Goal: Information Seeking & Learning: Learn about a topic

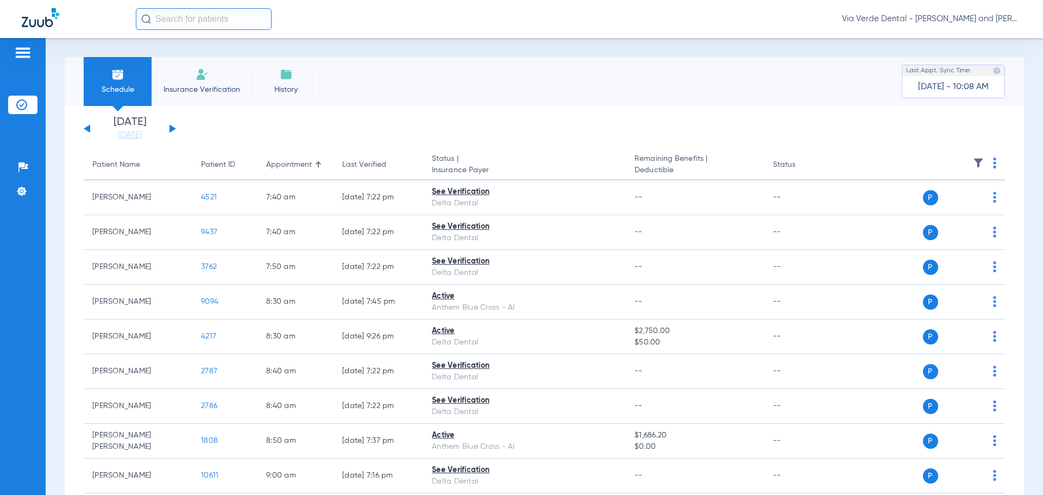
click at [170, 129] on button at bounding box center [173, 128] width 7 height 8
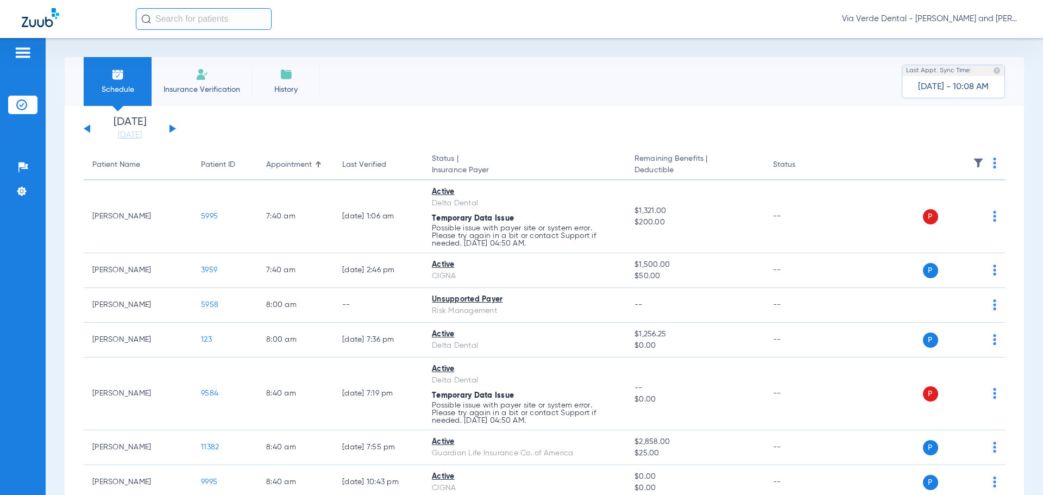
click at [170, 129] on button at bounding box center [173, 128] width 7 height 8
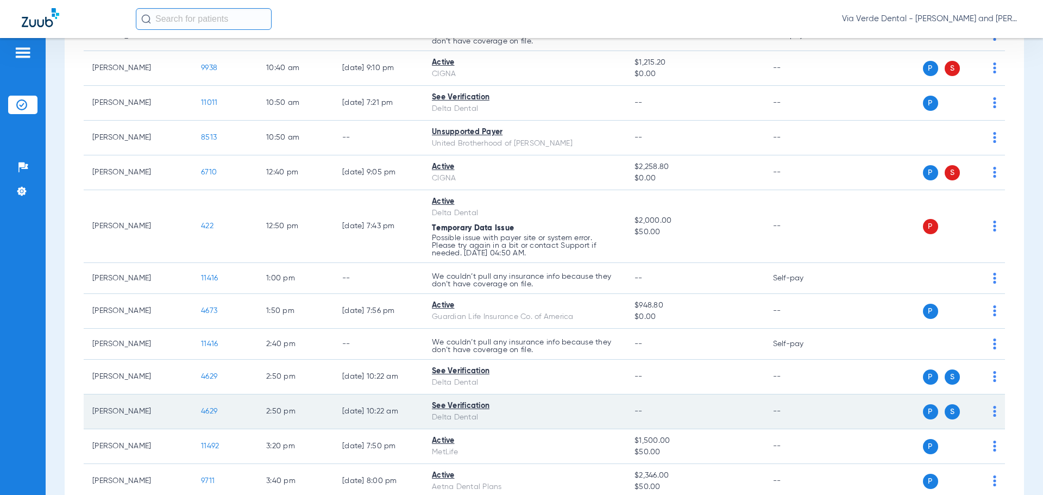
scroll to position [489, 0]
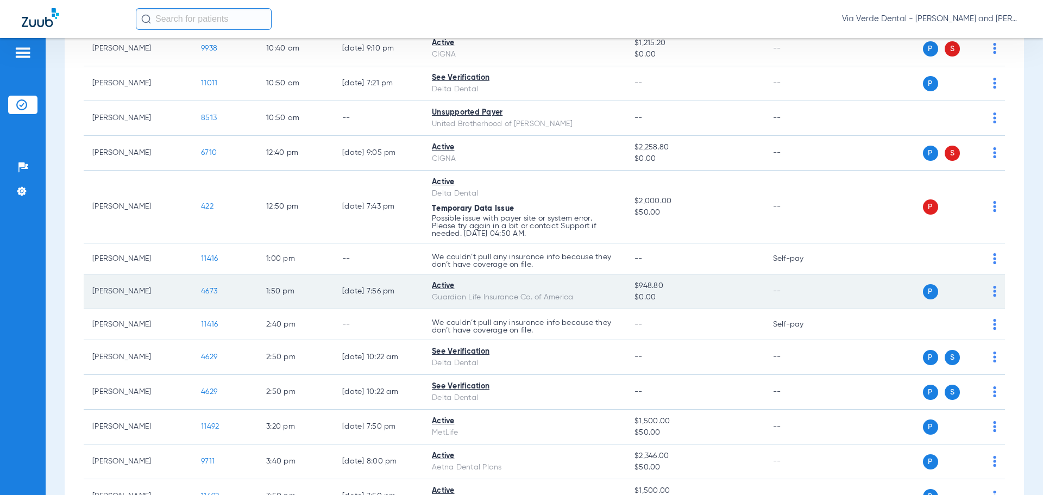
click at [206, 289] on span "4673" at bounding box center [209, 291] width 16 height 8
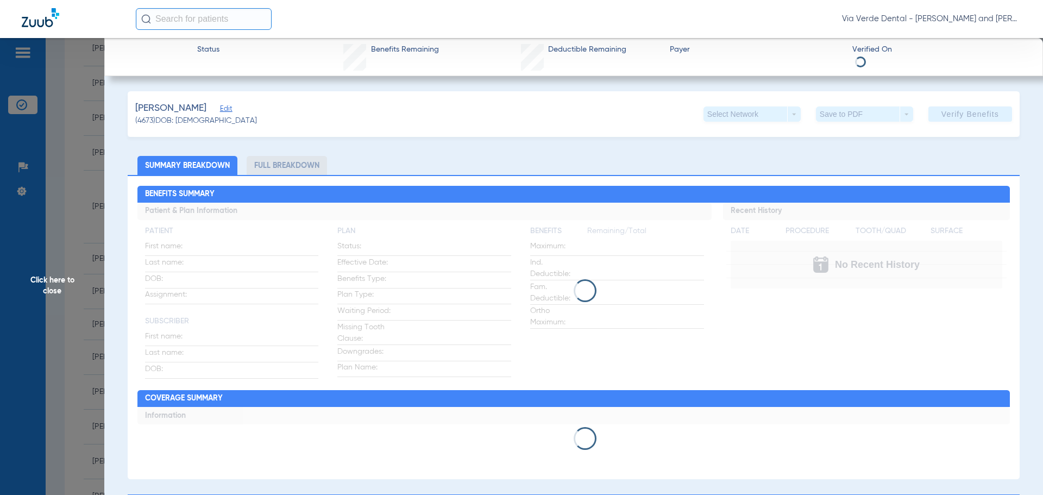
click at [260, 165] on li "Full Breakdown" at bounding box center [287, 165] width 80 height 19
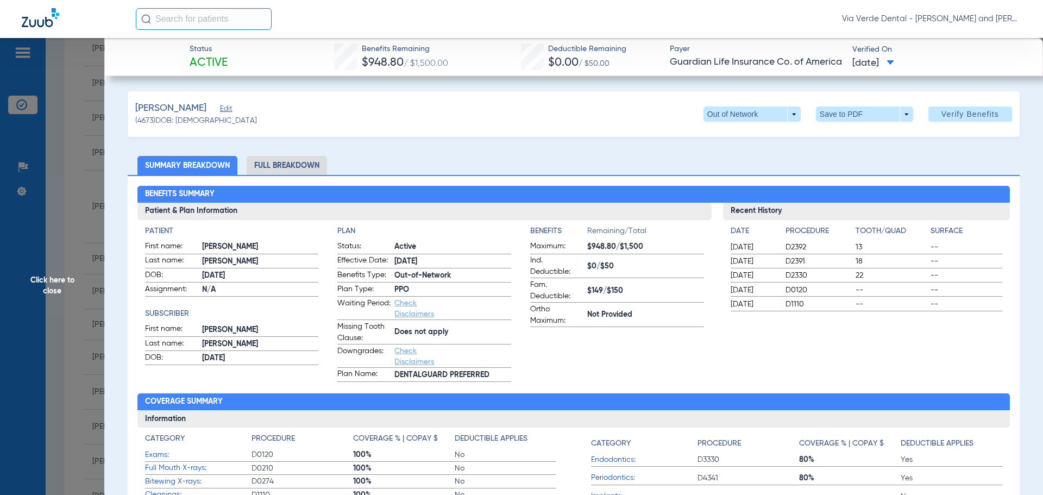
click at [299, 162] on li "Full Breakdown" at bounding box center [287, 165] width 80 height 19
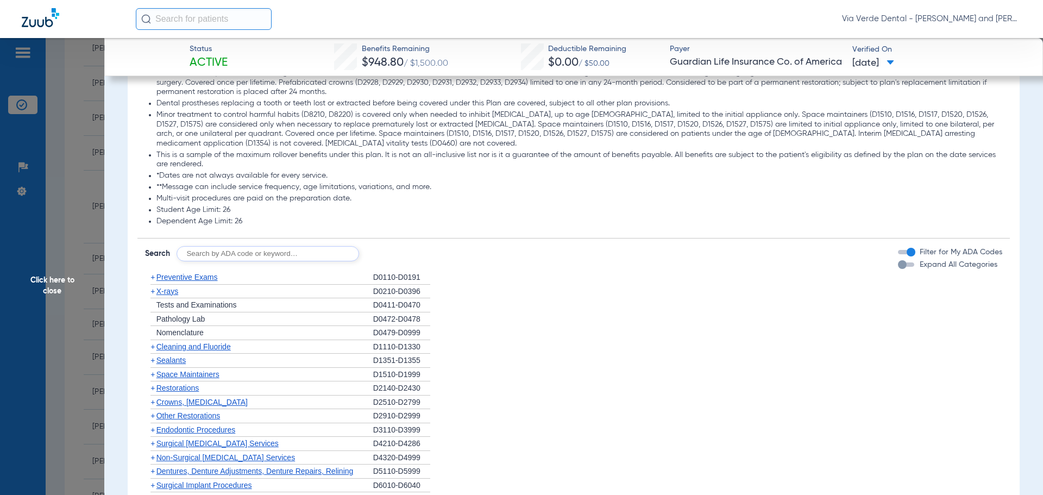
scroll to position [1304, 0]
click at [200, 280] on span "Preventive Exams" at bounding box center [186, 275] width 61 height 9
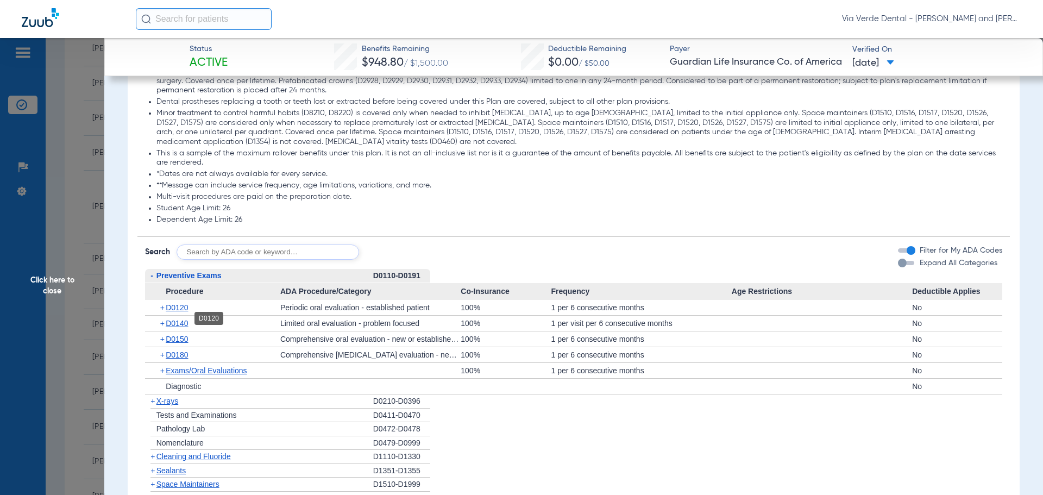
click at [184, 312] on span "D0120" at bounding box center [177, 307] width 22 height 9
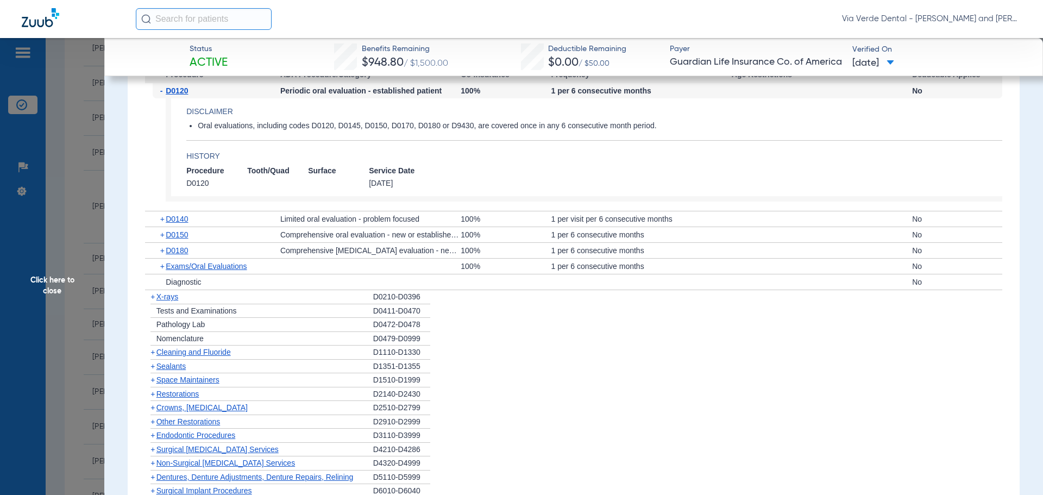
scroll to position [1521, 0]
click at [161, 300] on span "X-rays" at bounding box center [167, 296] width 22 height 9
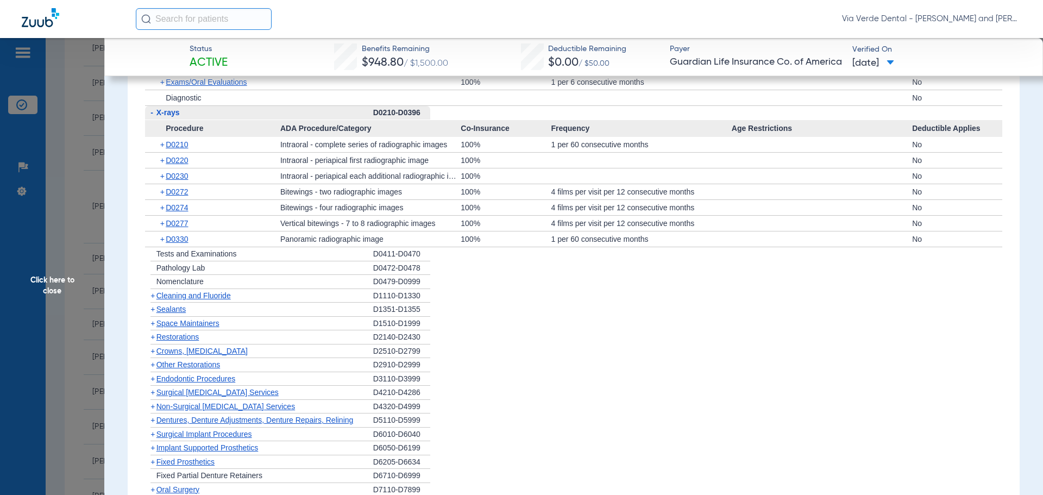
scroll to position [1739, 0]
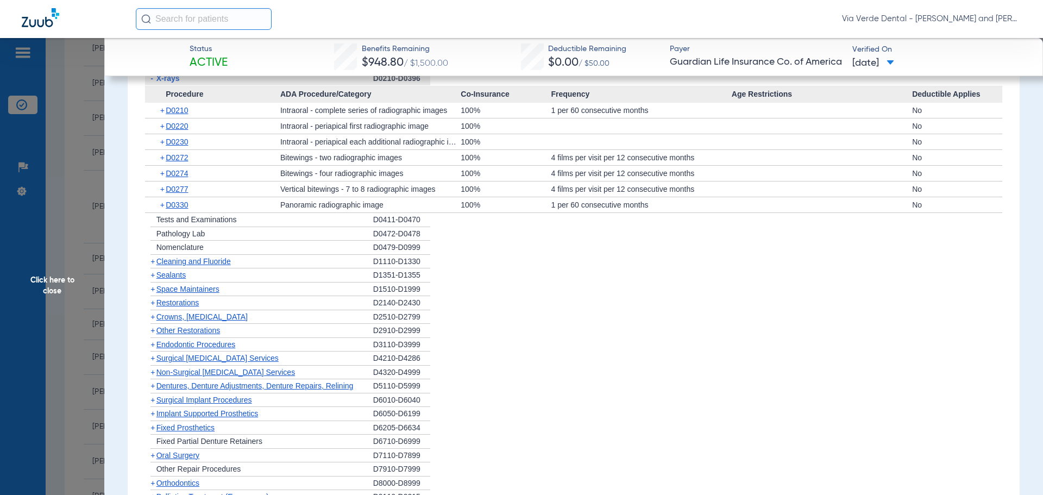
click at [179, 266] on span "Cleaning and Fluoride" at bounding box center [193, 261] width 74 height 9
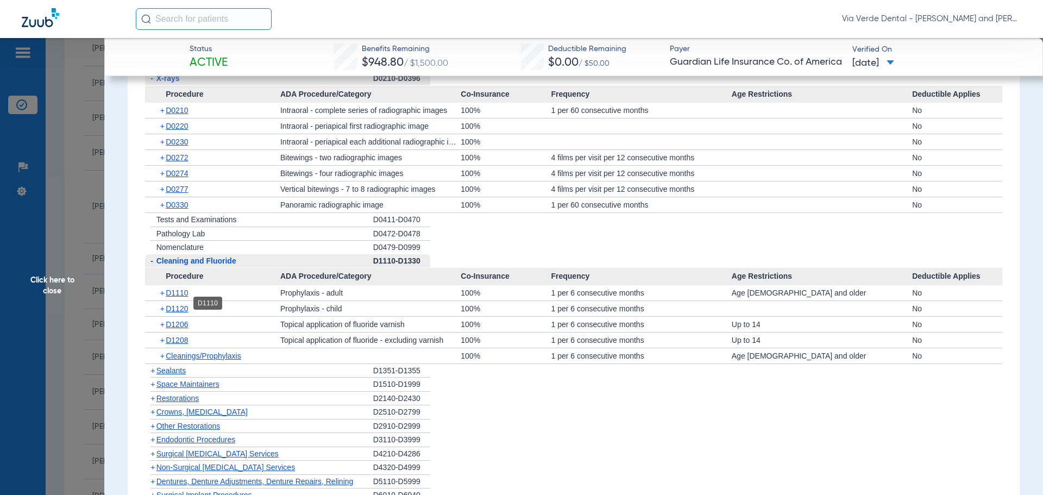
click at [185, 297] on span "D1110" at bounding box center [177, 293] width 22 height 9
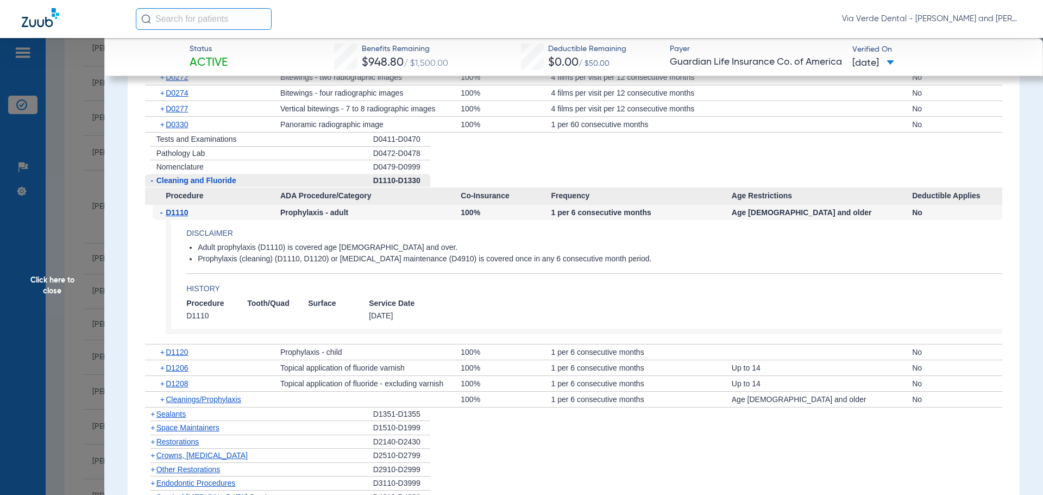
scroll to position [1902, 0]
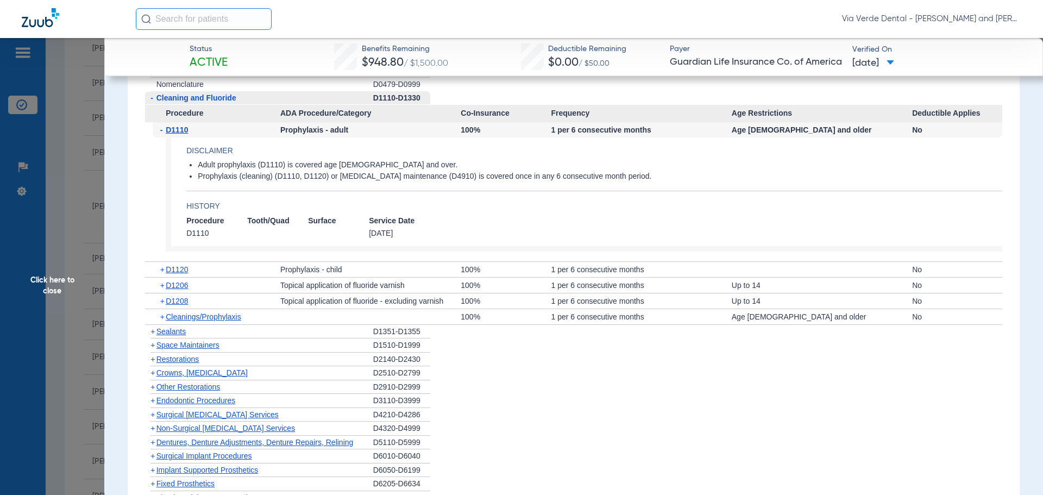
click at [179, 336] on span "Sealants" at bounding box center [170, 331] width 29 height 9
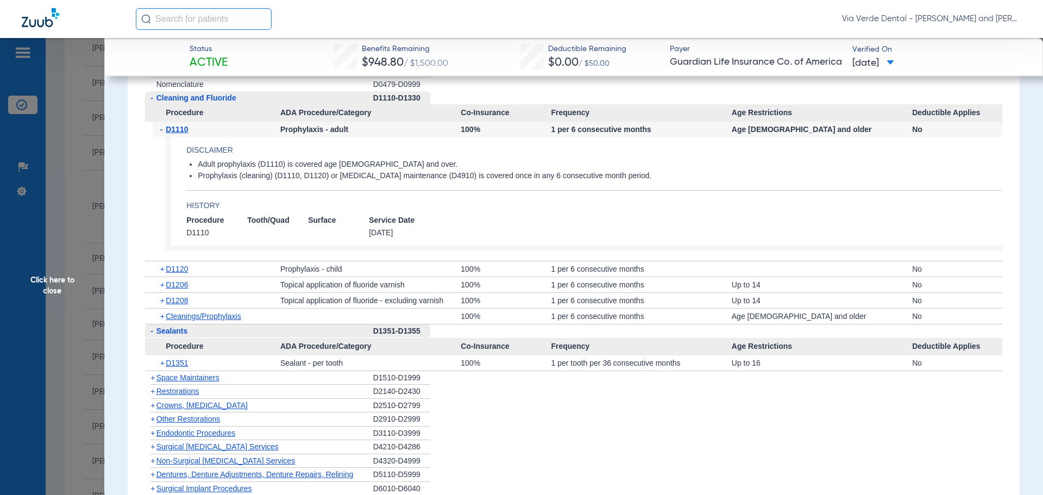
click at [180, 410] on span "Crowns, [MEDICAL_DATA]" at bounding box center [201, 405] width 91 height 9
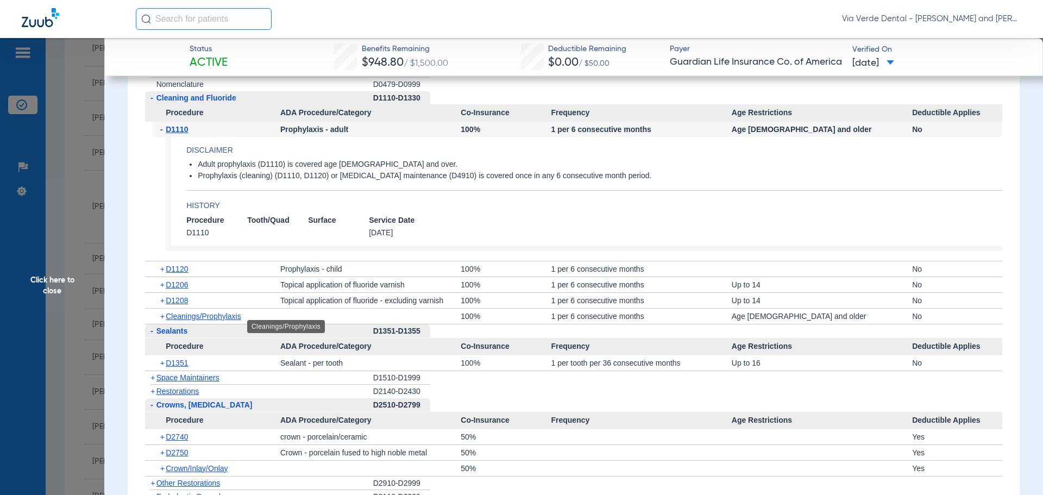
drag, startPoint x: 177, startPoint y: 328, endPoint x: 192, endPoint y: 325, distance: 14.8
click at [178, 321] on span "Cleanings/Prophylaxis" at bounding box center [204, 316] width 76 height 9
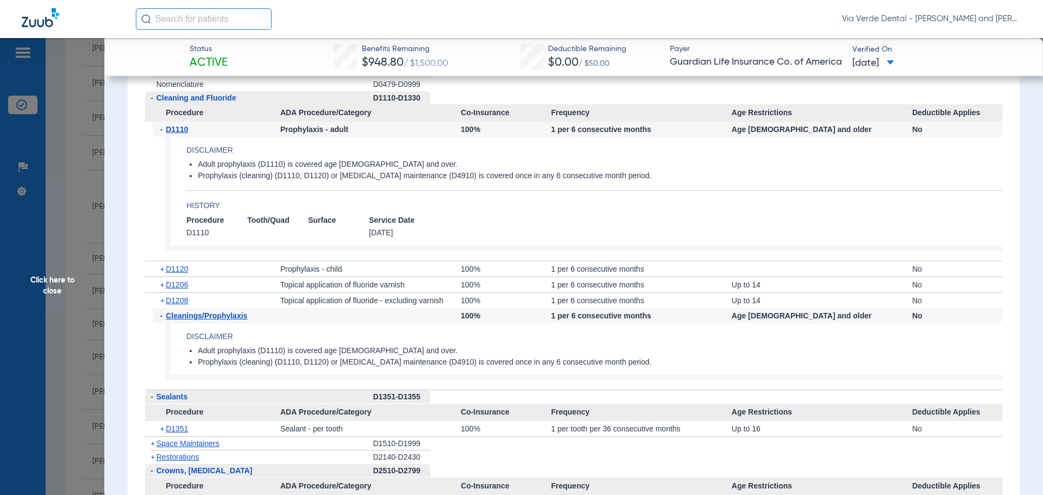
drag, startPoint x: 42, startPoint y: 222, endPoint x: 55, endPoint y: 219, distance: 13.3
click at [42, 222] on span "Click here to close" at bounding box center [52, 285] width 104 height 495
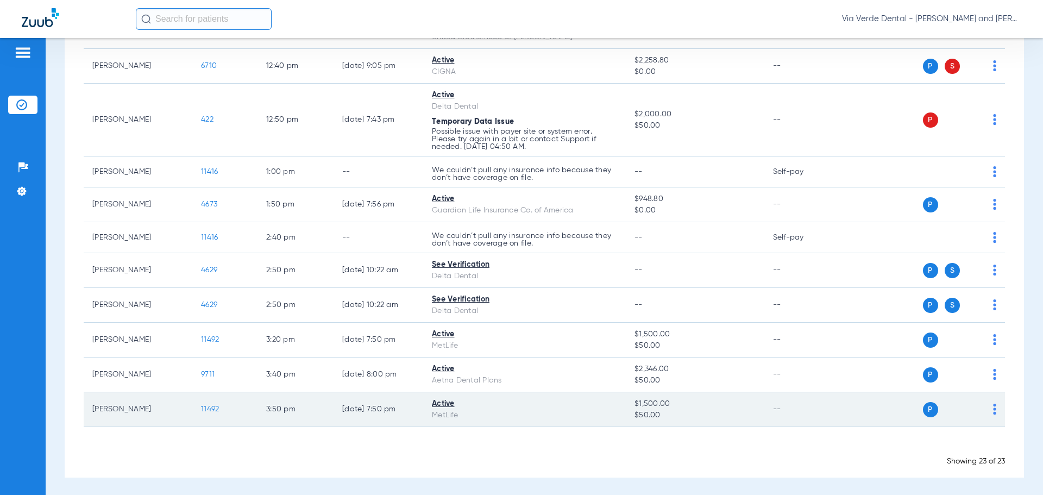
scroll to position [578, 0]
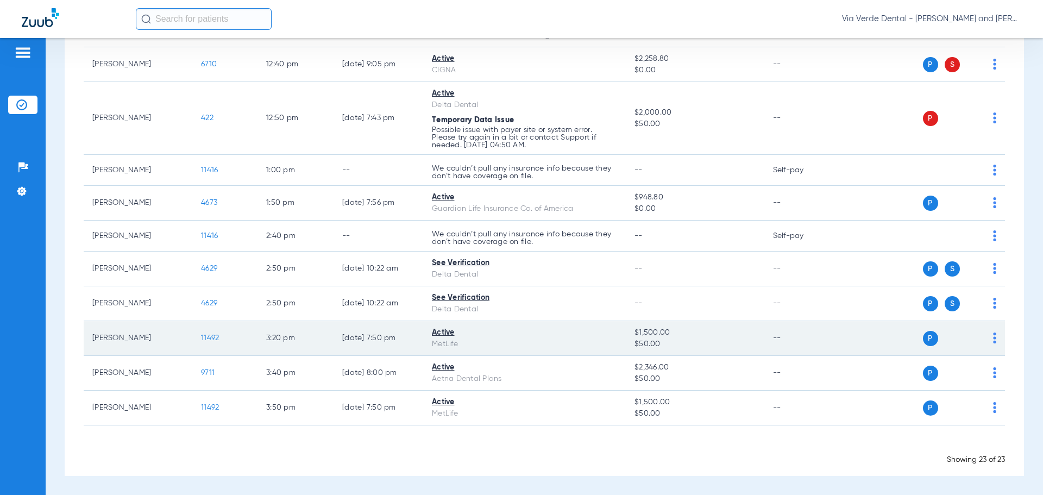
click at [212, 336] on span "11492" at bounding box center [210, 338] width 18 height 8
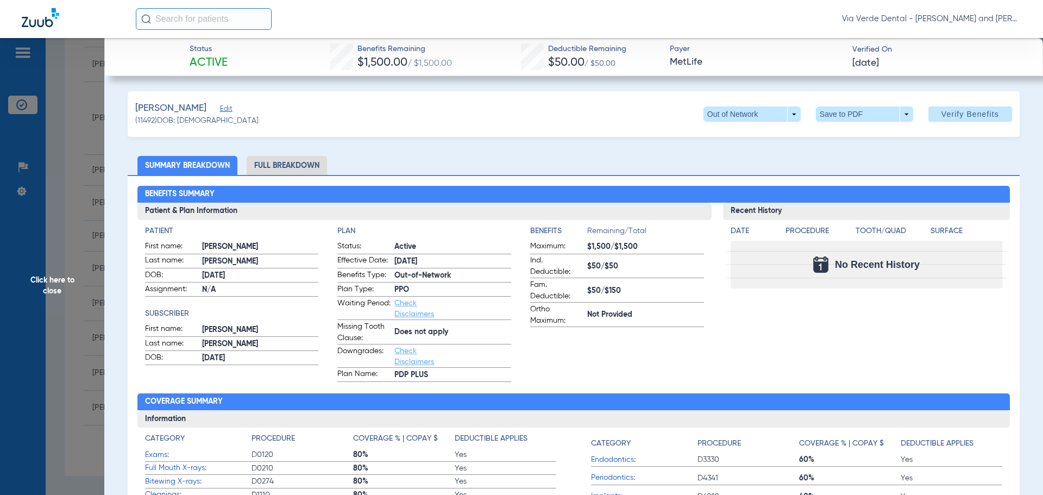
click at [262, 160] on li "Full Breakdown" at bounding box center [287, 165] width 80 height 19
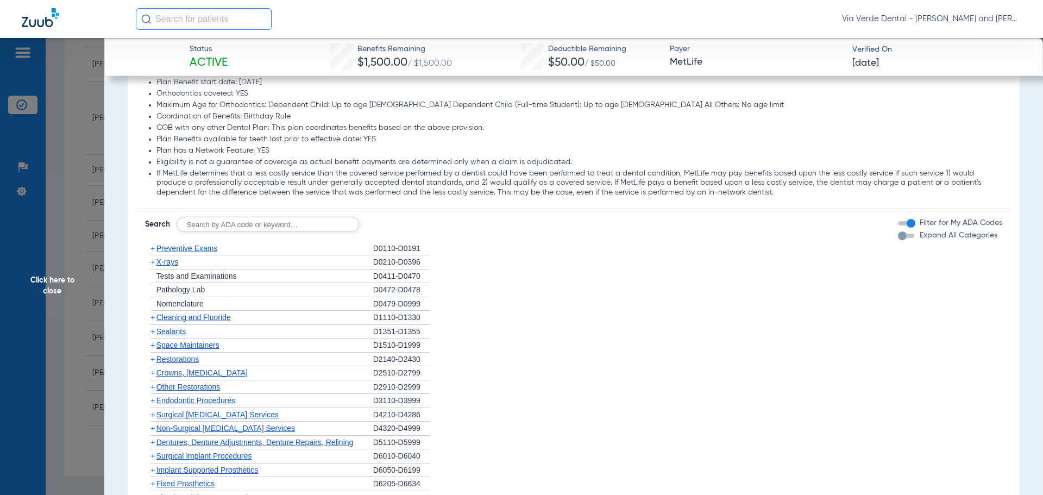
scroll to position [1304, 0]
click at [201, 252] on span "Preventive Exams" at bounding box center [186, 247] width 61 height 9
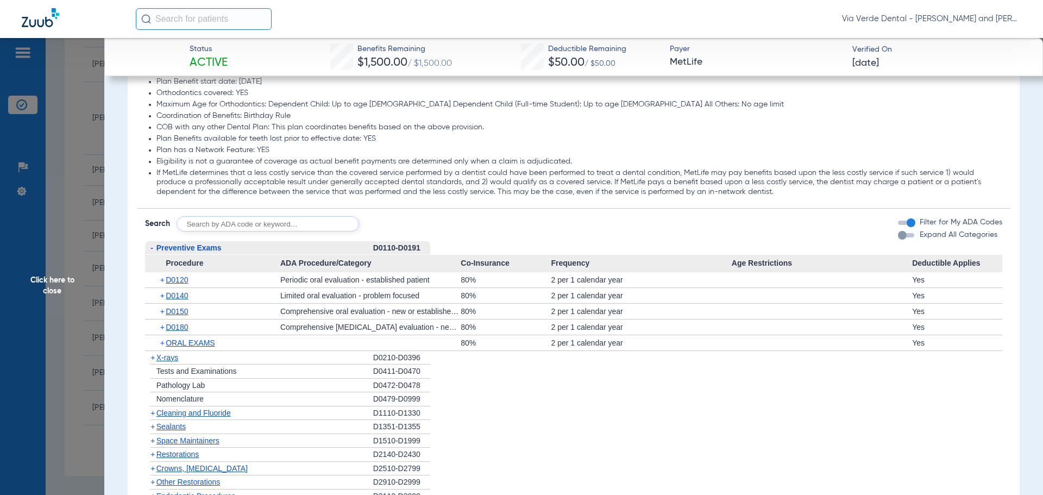
click at [178, 279] on span "D0120" at bounding box center [177, 279] width 22 height 9
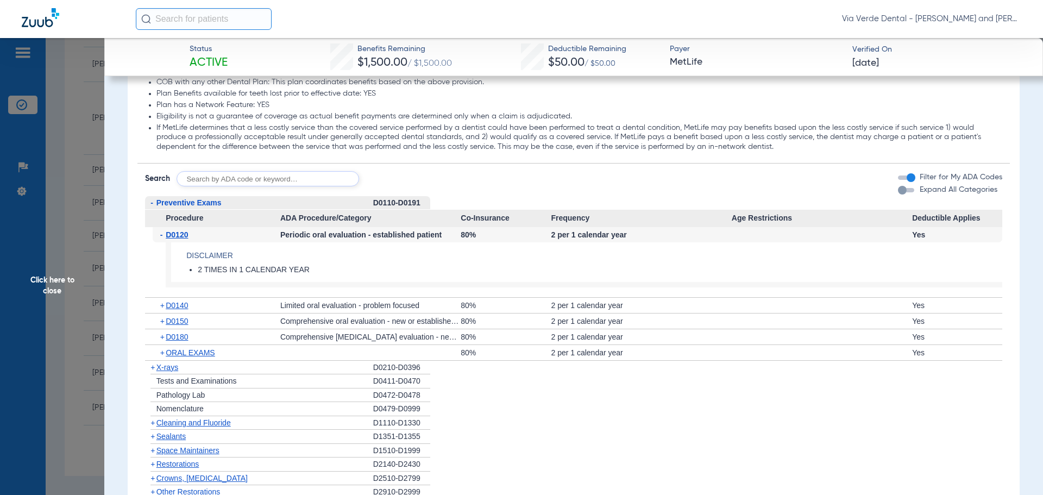
scroll to position [1413, 0]
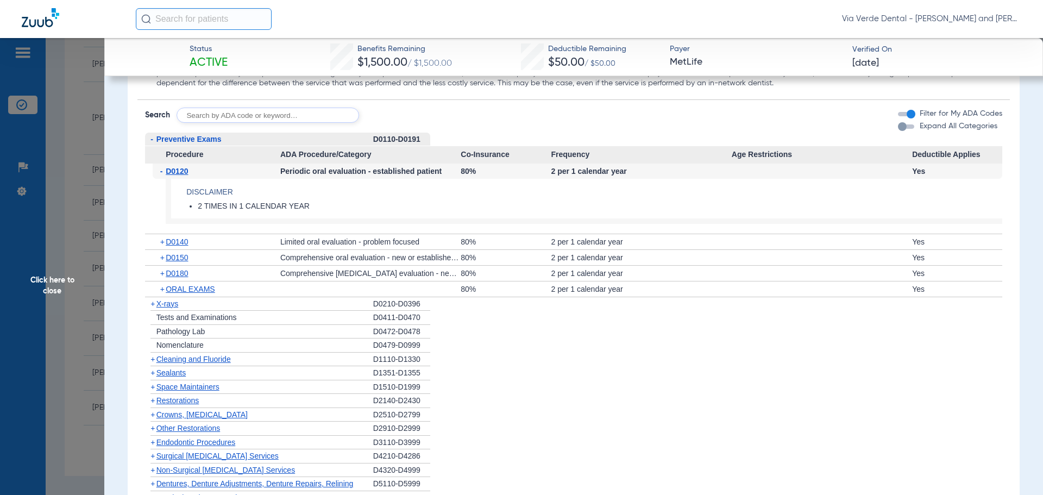
click at [177, 302] on span "X-rays" at bounding box center [167, 303] width 22 height 9
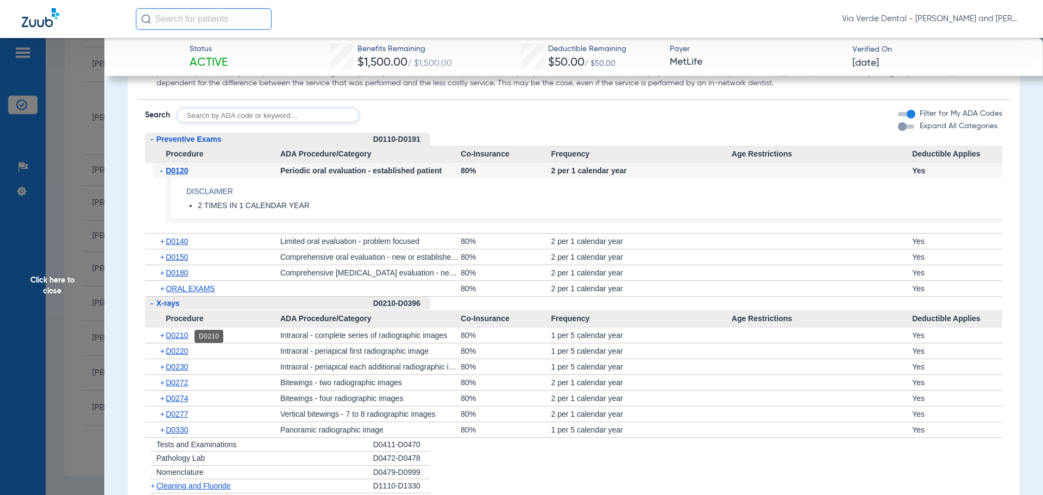
click at [184, 337] on span "D0210" at bounding box center [177, 335] width 22 height 9
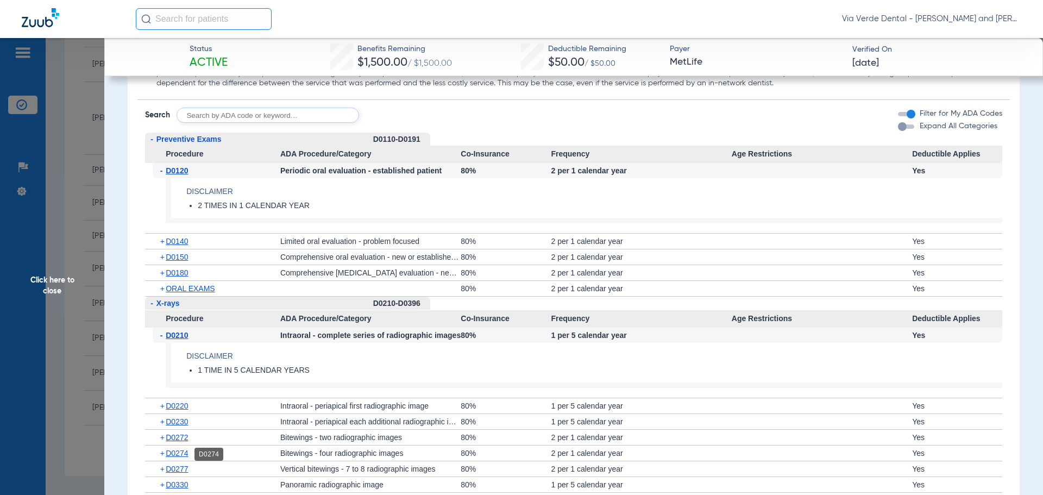
click at [186, 453] on span "D0274" at bounding box center [177, 453] width 22 height 9
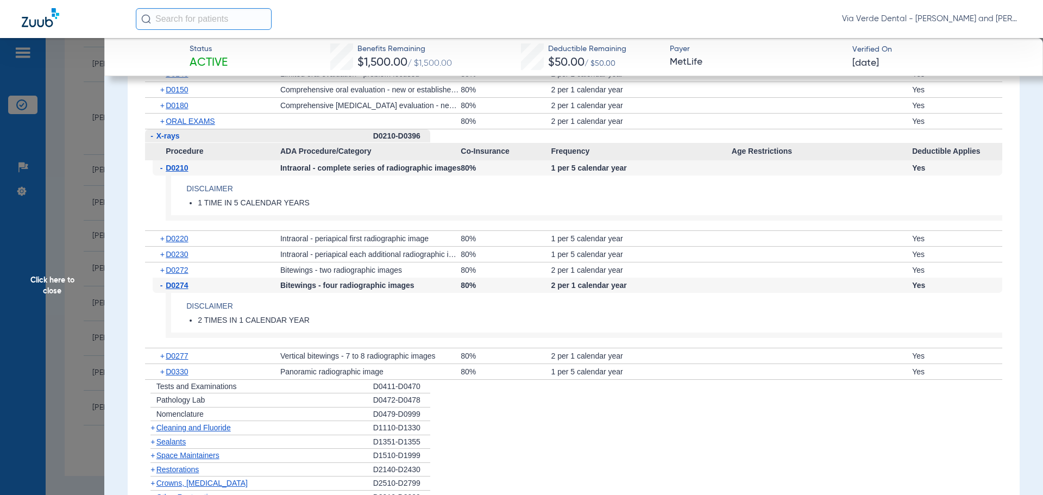
scroll to position [1684, 0]
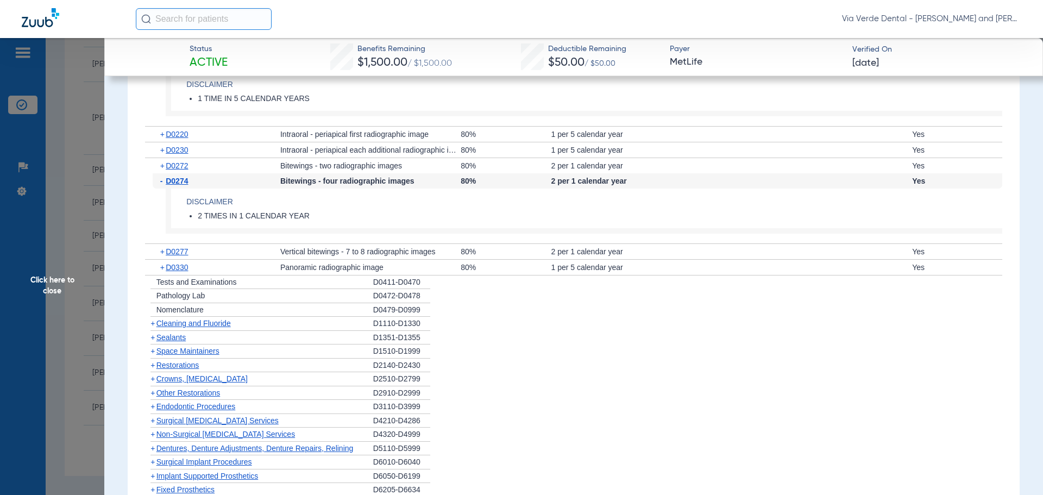
click at [188, 327] on span "Cleaning and Fluoride" at bounding box center [193, 323] width 74 height 9
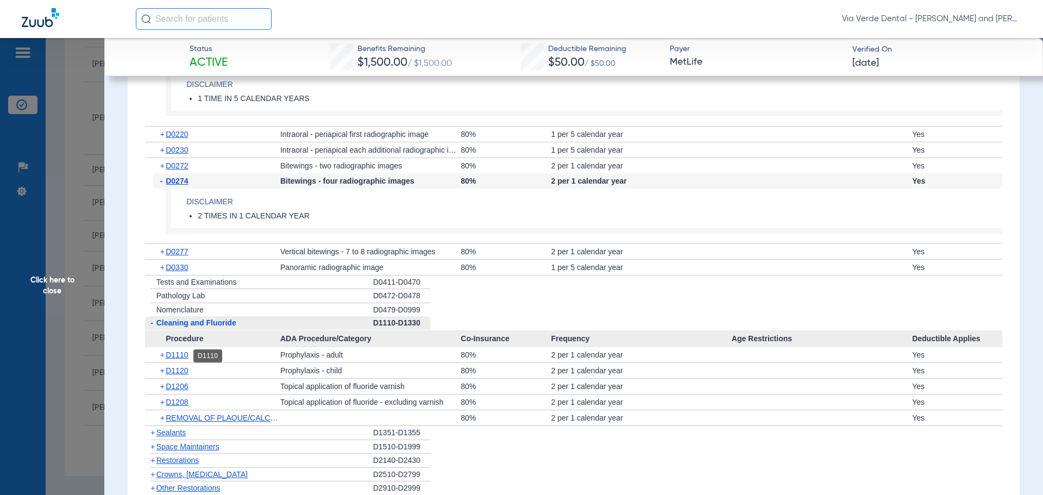
click at [183, 355] on span "D1110" at bounding box center [177, 354] width 22 height 9
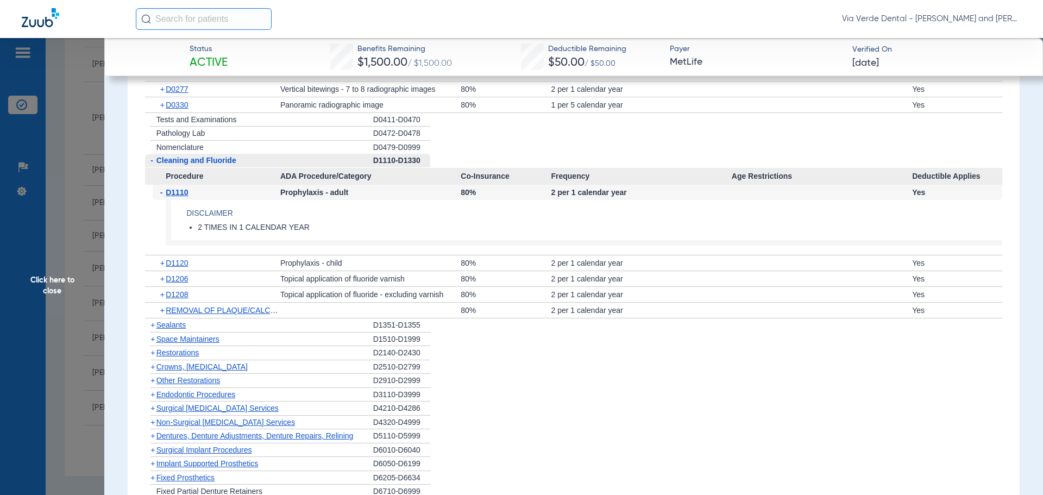
scroll to position [1847, 0]
click at [180, 281] on span "D1206" at bounding box center [177, 278] width 22 height 9
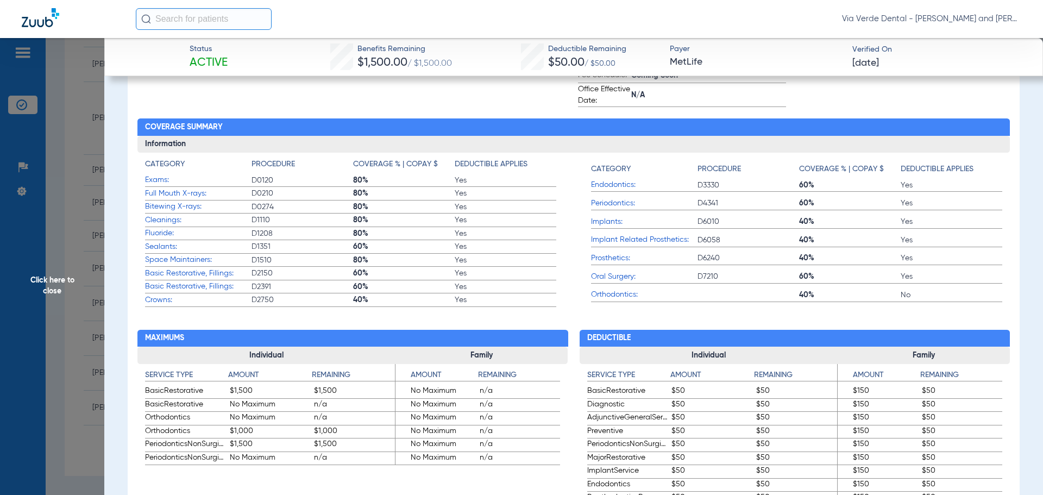
scroll to position [163, 0]
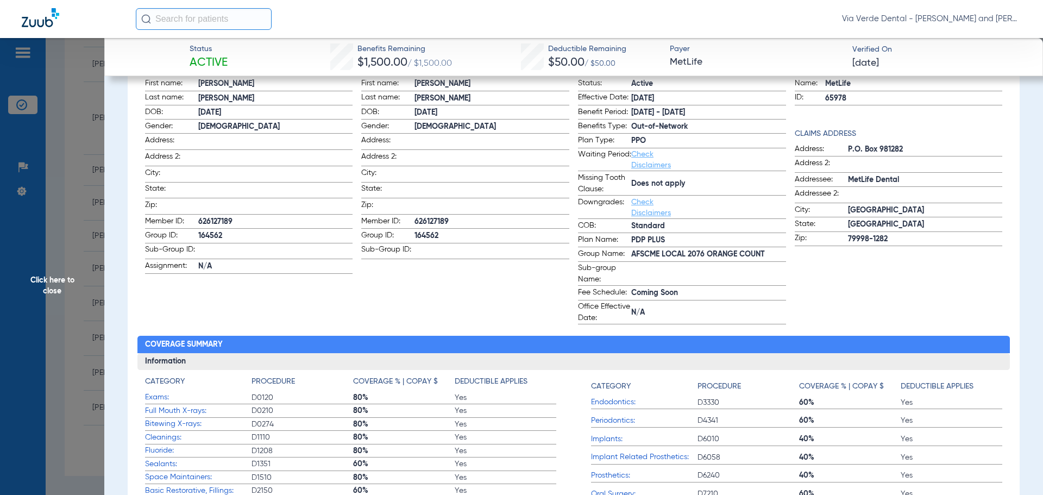
click at [729, 466] on app-coverage-list-item "Implant Related Prosthetics: D6058 40% Yes" at bounding box center [797, 460] width 412 height 18
click at [338, 315] on app-patient-information "Patient First name: [PERSON_NAME] Last name: [PERSON_NAME] DOB: [DEMOGRAPHIC_DA…" at bounding box center [249, 193] width 208 height 262
click at [66, 237] on span "Click here to close" at bounding box center [52, 285] width 104 height 495
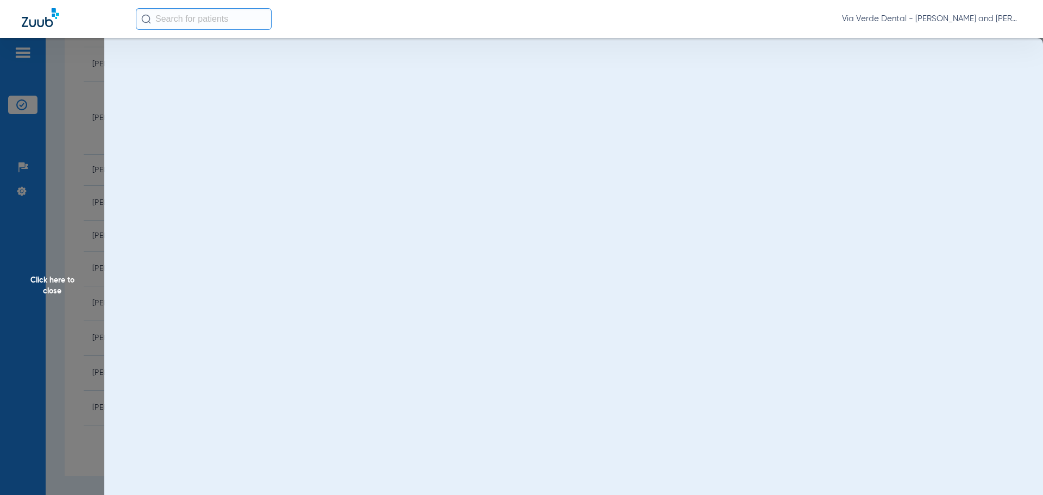
scroll to position [0, 0]
